Goal: Navigation & Orientation: Find specific page/section

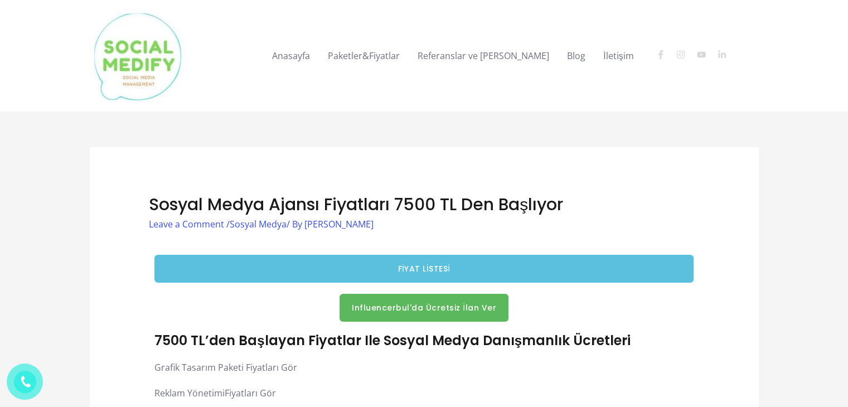
click at [289, 57] on link "Anasayfa" at bounding box center [291, 56] width 56 height 36
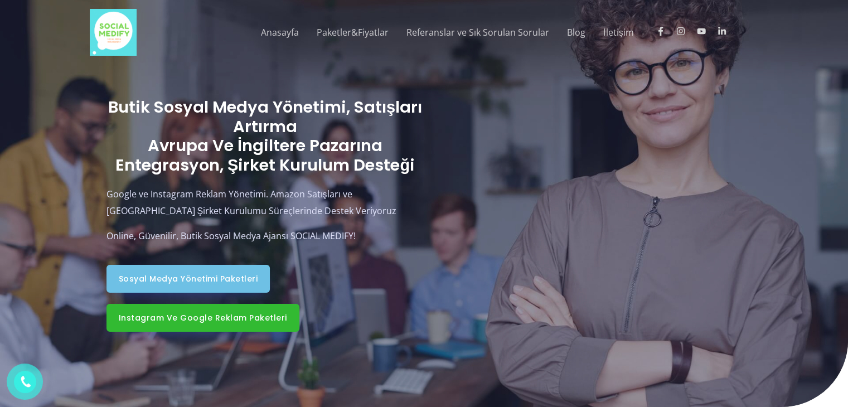
drag, startPoint x: 855, startPoint y: 15, endPoint x: 818, endPoint y: -48, distance: 73.7
